Goal: Navigation & Orientation: Find specific page/section

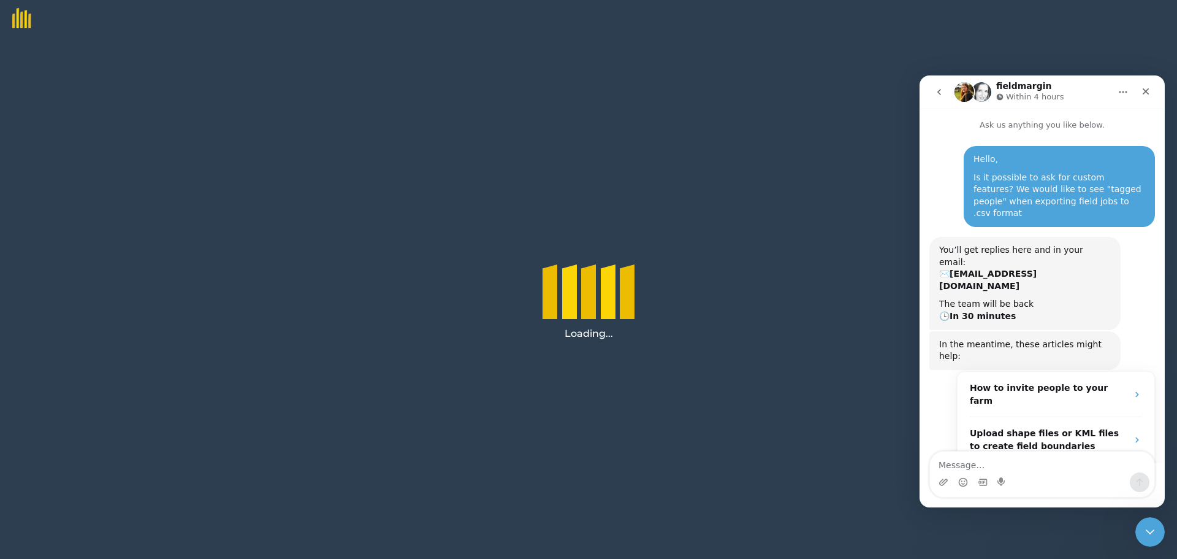
scroll to position [61, 0]
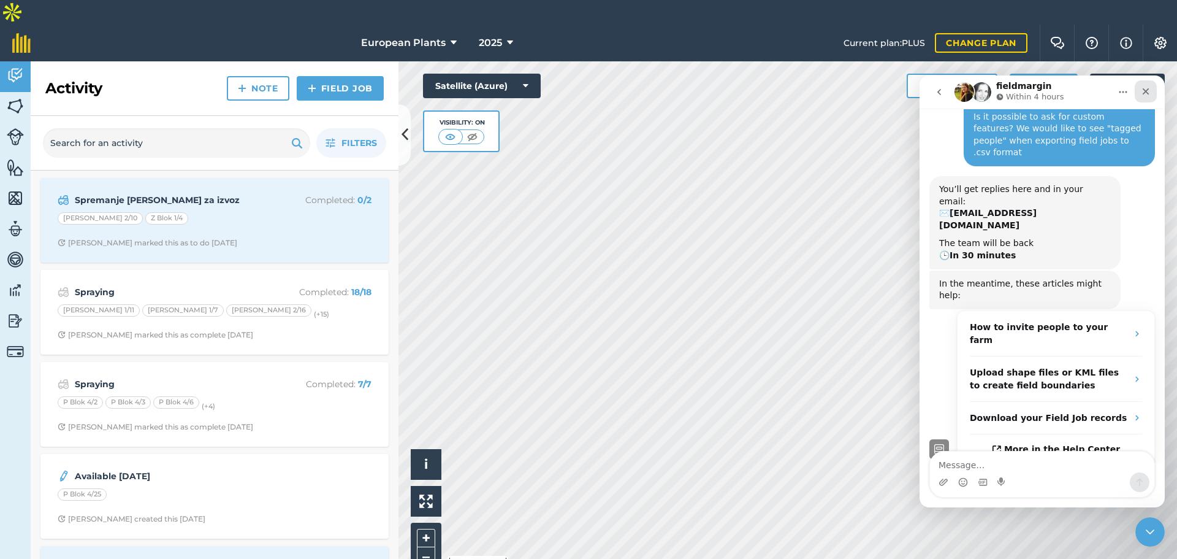
click at [1148, 90] on icon "Close" at bounding box center [1146, 91] width 7 height 7
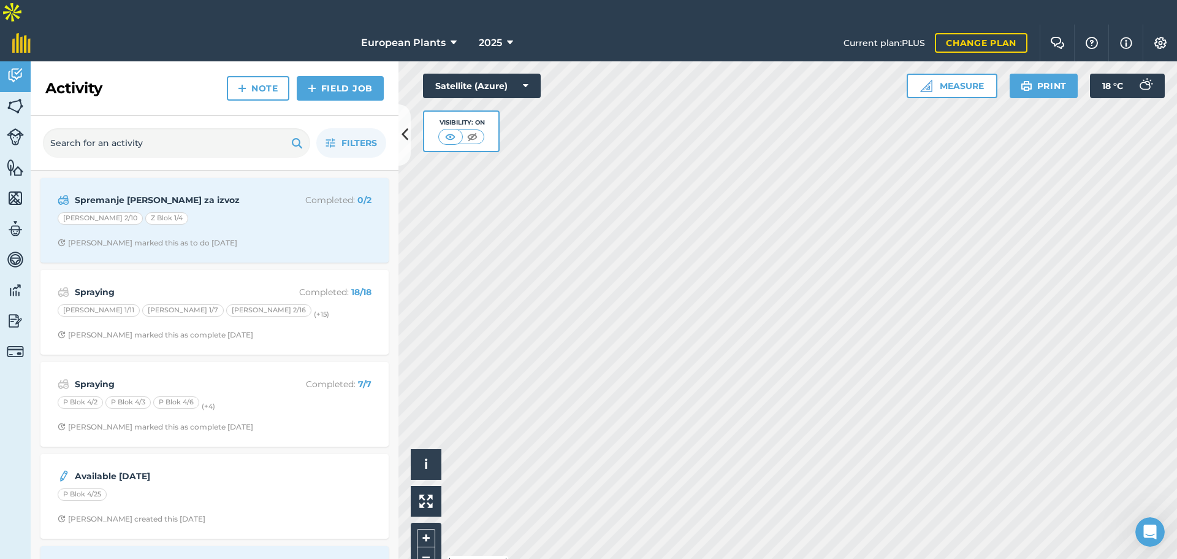
scroll to position [61, 0]
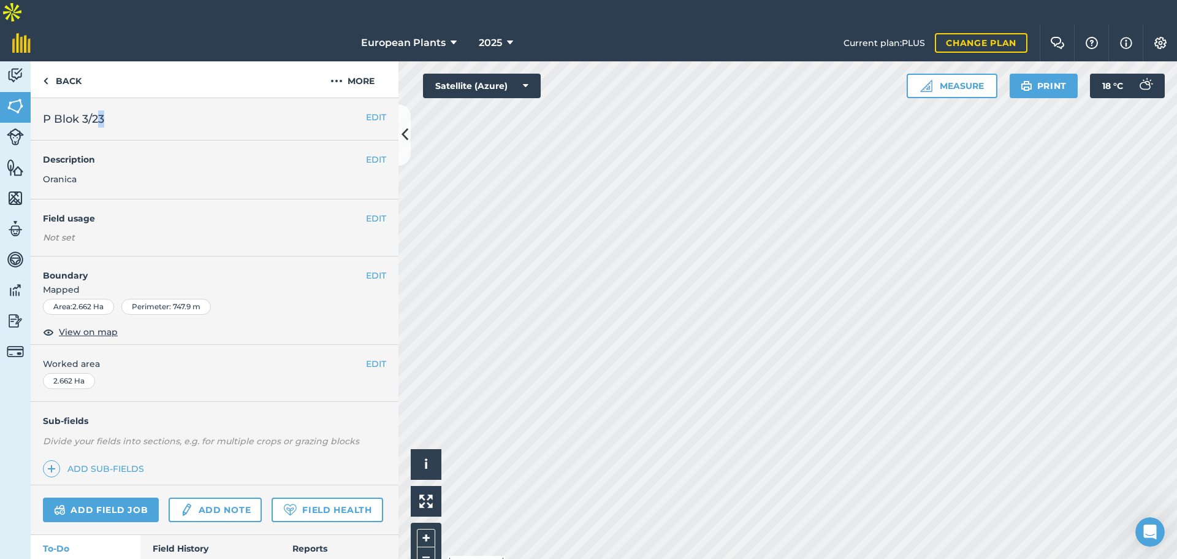
click at [101, 110] on h2 "P Blok 3/23" at bounding box center [204, 118] width 323 height 17
